Goal: Find specific page/section: Find specific page/section

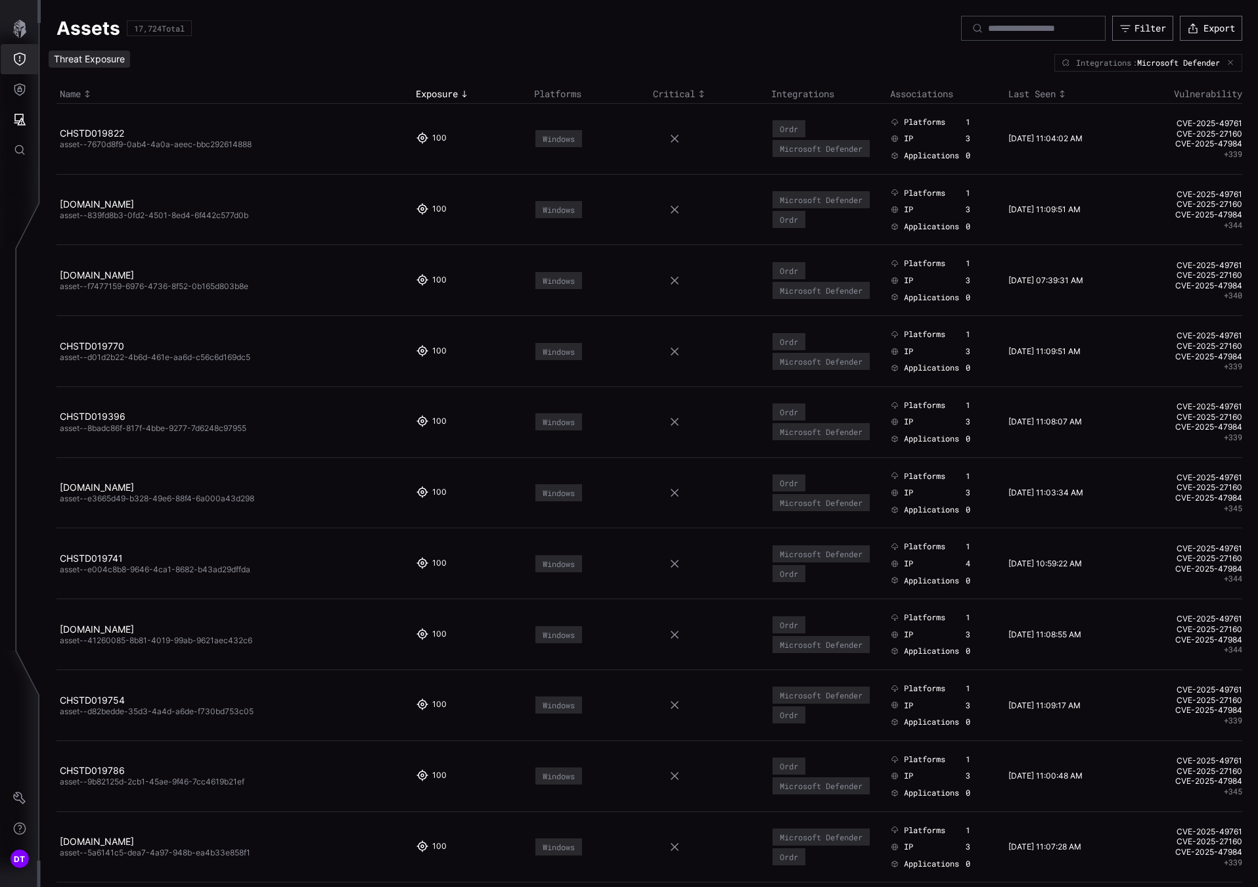
click at [22, 59] on icon "Threat Exposure" at bounding box center [19, 59] width 13 height 13
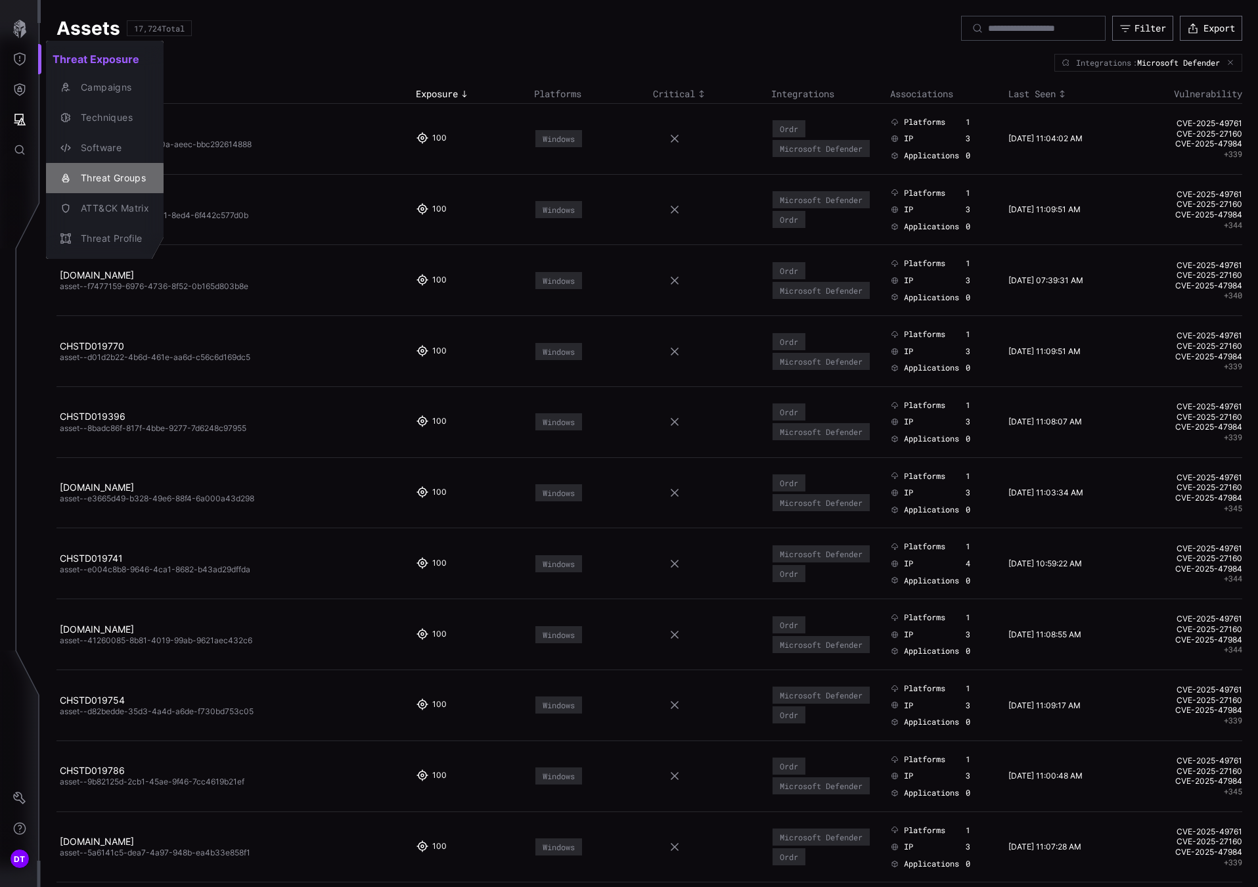
click at [131, 184] on div "Threat Groups" at bounding box center [111, 178] width 75 height 16
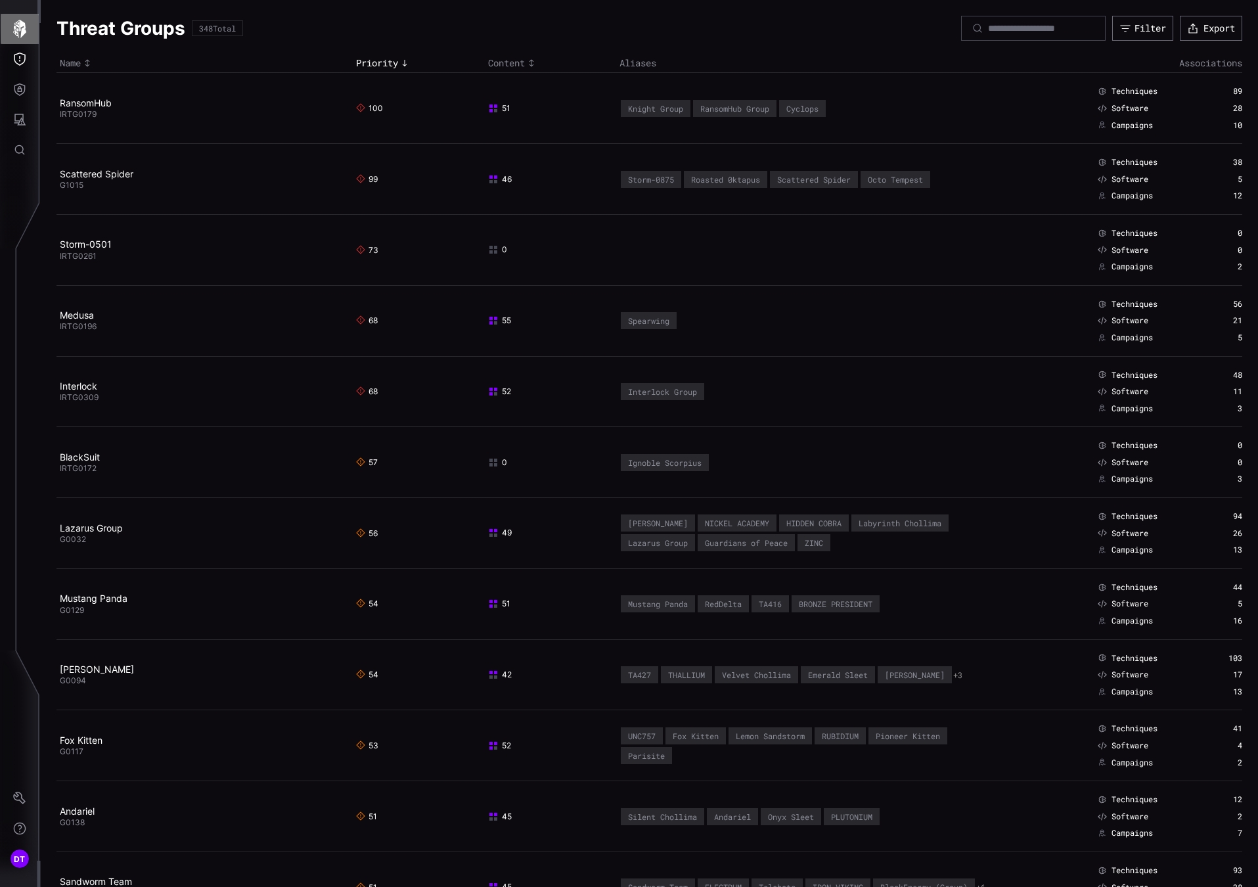
click at [16, 36] on icon "button" at bounding box center [20, 29] width 18 height 18
